Goal: Communication & Community: Connect with others

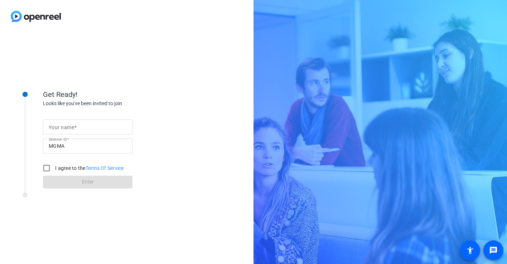
click at [79, 126] on input "Your name" at bounding box center [88, 127] width 78 height 9
type input "[PERSON_NAME]"
click at [47, 165] on input "I agree to the Terms Of Service" at bounding box center [46, 168] width 14 height 14
checkbox input "true"
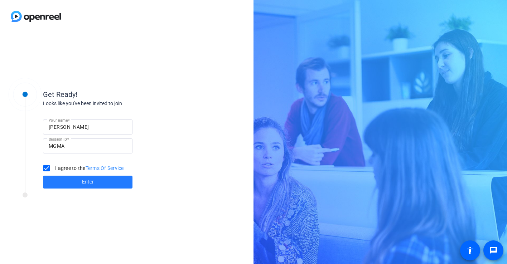
click at [52, 181] on span at bounding box center [87, 182] width 89 height 17
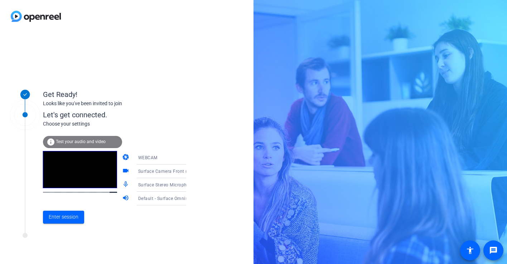
click at [138, 157] on span "WEBCAM" at bounding box center [147, 157] width 19 height 5
click at [134, 158] on div at bounding box center [253, 132] width 507 height 264
click at [138, 158] on span "WEBCAM" at bounding box center [147, 157] width 19 height 5
click at [68, 220] on div at bounding box center [253, 132] width 507 height 264
drag, startPoint x: 68, startPoint y: 220, endPoint x: 61, endPoint y: 217, distance: 7.2
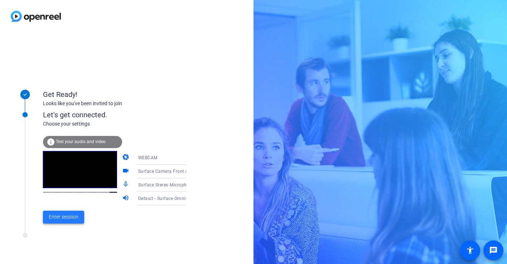
click at [61, 217] on span "Enter session" at bounding box center [64, 217] width 30 height 8
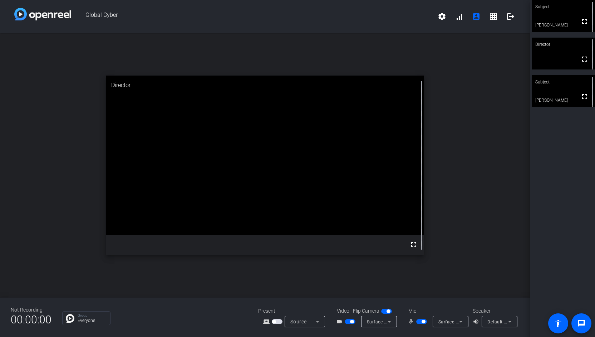
click at [423, 264] on span "button" at bounding box center [424, 322] width 4 height 4
click at [348, 264] on span "button" at bounding box center [350, 321] width 11 height 5
click at [419, 264] on span "button" at bounding box center [419, 322] width 4 height 4
click at [11, 74] on div "open_in_new Director fullscreen" at bounding box center [265, 165] width 530 height 264
click at [348, 264] on span "button" at bounding box center [347, 322] width 4 height 4
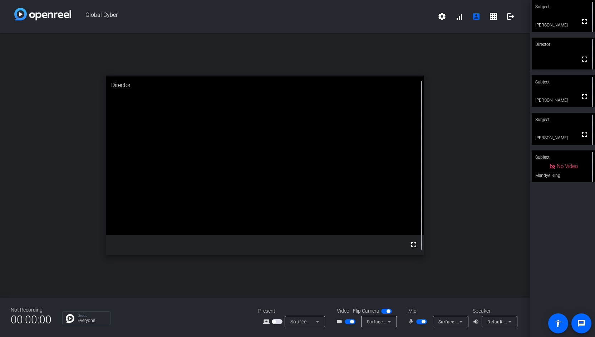
click at [383, 264] on span "button" at bounding box center [386, 310] width 11 height 5
click at [386, 264] on span "button" at bounding box center [386, 310] width 11 height 5
click at [351, 264] on span "button" at bounding box center [352, 322] width 4 height 4
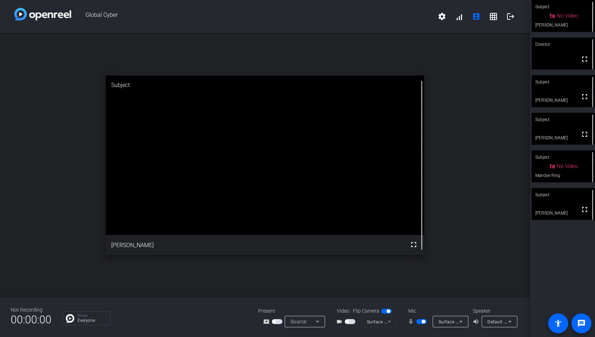
click at [454, 175] on div "open_in_new Subject fullscreen [PERSON_NAME]" at bounding box center [265, 165] width 530 height 264
click at [350, 264] on span "button" at bounding box center [350, 321] width 11 height 5
click at [388, 264] on span "button" at bounding box center [389, 311] width 4 height 4
click at [388, 264] on span "button" at bounding box center [386, 310] width 11 height 5
click at [420, 264] on span "button" at bounding box center [422, 321] width 11 height 5
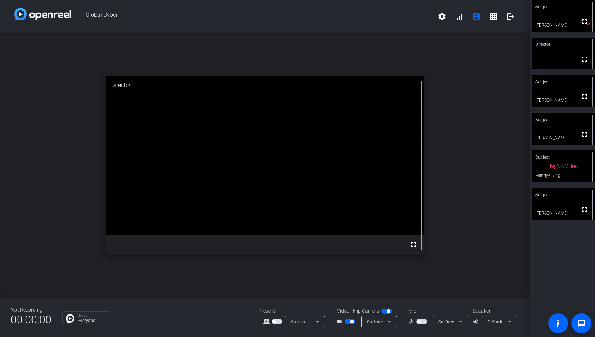
click at [418, 264] on span "button" at bounding box center [419, 322] width 4 height 4
click at [351, 264] on span "button" at bounding box center [350, 321] width 11 height 5
click at [422, 264] on span "button" at bounding box center [422, 321] width 11 height 5
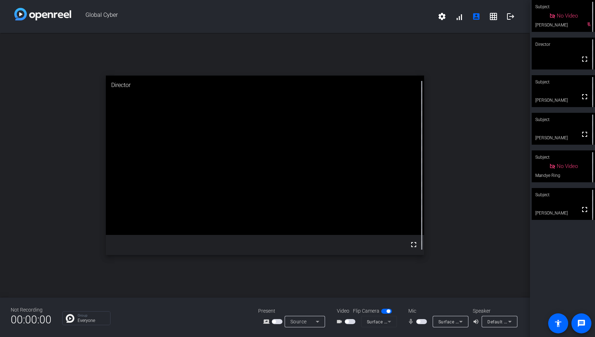
click at [419, 264] on span "button" at bounding box center [419, 322] width 4 height 4
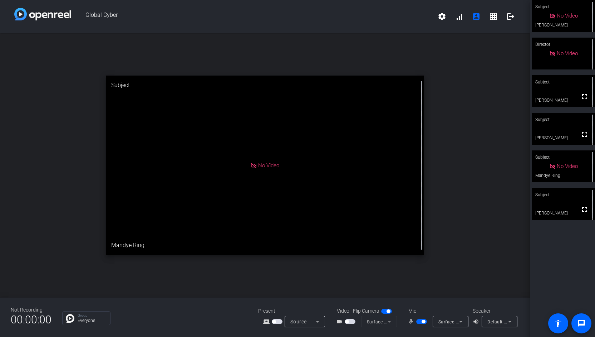
click at [424, 264] on span "button" at bounding box center [422, 321] width 11 height 5
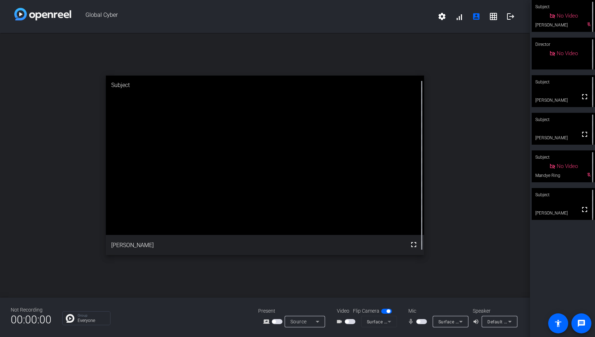
click at [506, 130] on div "open_in_new Subject fullscreen [PERSON_NAME]" at bounding box center [265, 165] width 530 height 264
click at [422, 264] on span "button" at bounding box center [422, 321] width 11 height 5
click at [506, 138] on span at bounding box center [585, 134] width 17 height 17
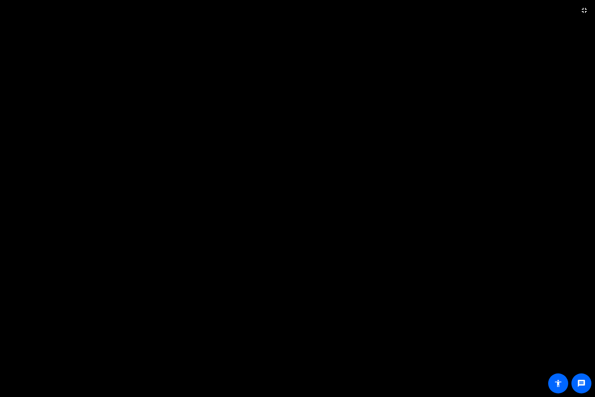
click at [506, 21] on video at bounding box center [297, 198] width 595 height 397
click at [506, 11] on mat-icon "fullscreen_exit" at bounding box center [584, 10] width 9 height 9
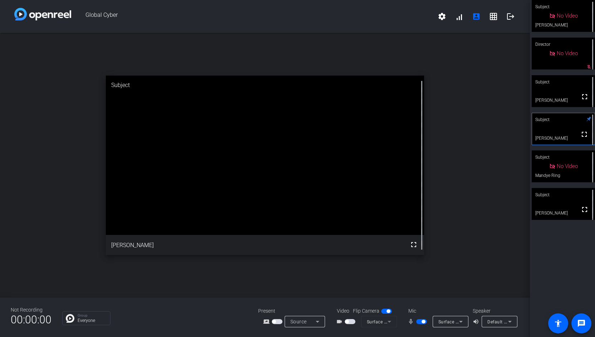
click at [506, 48] on div "Director" at bounding box center [563, 45] width 63 height 14
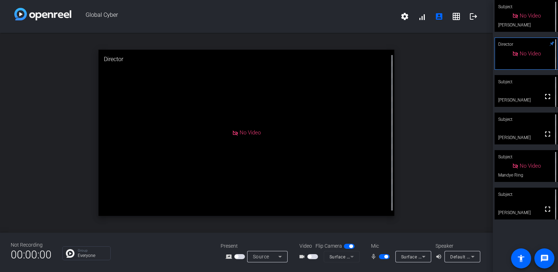
click at [506, 235] on div "Subject No Video [PERSON_NAME] Director No Video Subject fullscreen [PERSON_NAM…" at bounding box center [524, 136] width 65 height 272
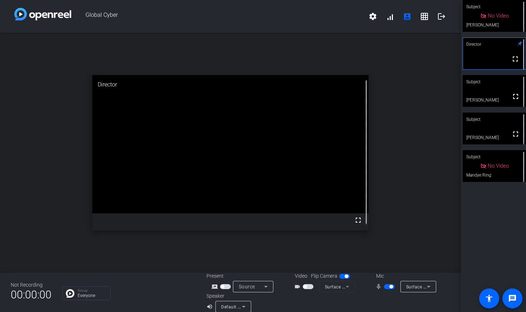
click at [486, 234] on div "Subject No Video [PERSON_NAME] Director fullscreen Subject fullscreen [PERSON_N…" at bounding box center [493, 156] width 65 height 312
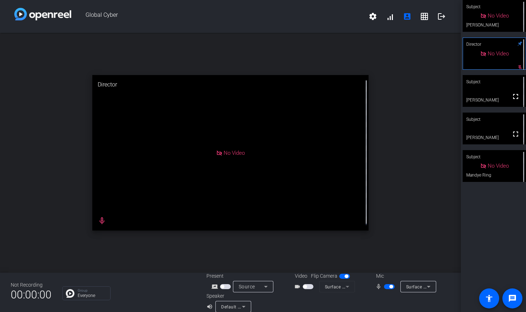
click at [303, 264] on span "button" at bounding box center [305, 287] width 4 height 4
